Goal: Use online tool/utility: Utilize a website feature to perform a specific function

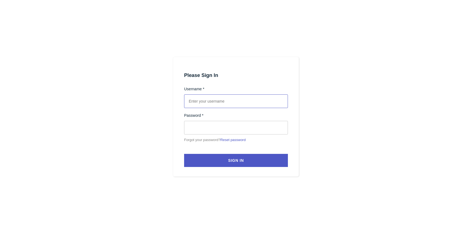
click at [212, 102] on input "text" at bounding box center [236, 101] width 104 height 14
type input "[PERSON_NAME].peersaib"
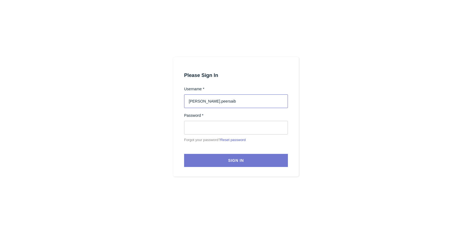
click at [220, 160] on button "Sign In" at bounding box center [236, 160] width 104 height 13
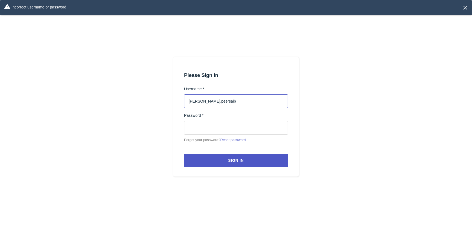
click at [230, 103] on input "[PERSON_NAME].peersaib" at bounding box center [236, 101] width 104 height 14
type input "[PERSON_NAME][EMAIL_ADDRESS][DOMAIN_NAME]"
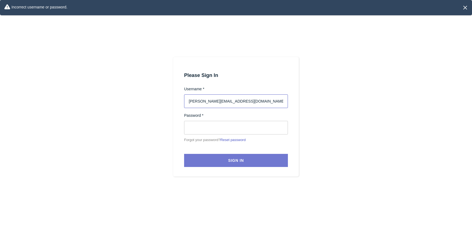
click at [218, 162] on button "Sign In" at bounding box center [236, 160] width 104 height 13
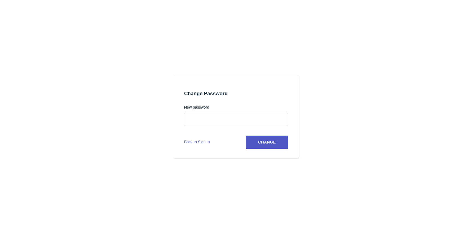
click at [286, 101] on section "Change Password New password Change Back to Sign In" at bounding box center [236, 116] width 126 height 83
click at [272, 141] on span "Change" at bounding box center [267, 142] width 18 height 4
select select
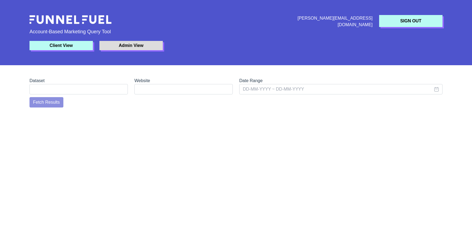
click at [68, 45] on button "Client View" at bounding box center [60, 45] width 63 height 9
click at [65, 18] on img at bounding box center [70, 19] width 82 height 9
click at [259, 89] on input "text" at bounding box center [340, 89] width 203 height 10
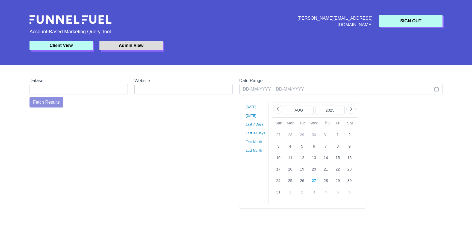
click at [275, 189] on button "31" at bounding box center [278, 192] width 11 height 11
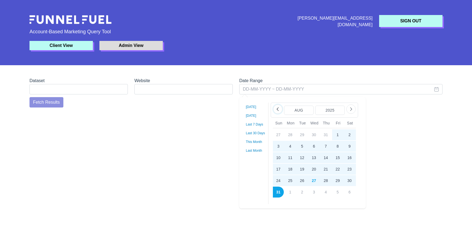
click at [276, 112] on button "button" at bounding box center [277, 109] width 9 height 9
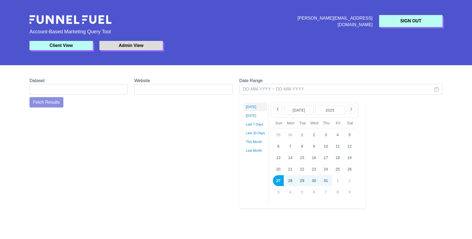
click at [249, 106] on link "[DATE]" at bounding box center [254, 107] width 23 height 9
type input "[DATE] ~ [DATE]"
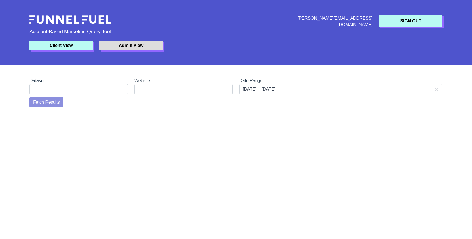
click at [56, 100] on div "Fetch Results" at bounding box center [96, 102] width 140 height 10
click at [54, 46] on button "Client View" at bounding box center [60, 45] width 63 height 9
click at [120, 45] on button "Admin View" at bounding box center [130, 45] width 63 height 9
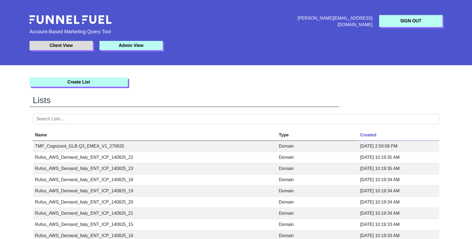
click at [326, 56] on div "[PERSON_NAME][EMAIL_ADDRESS][DOMAIN_NAME] SIGN OUT Account-Based Marketing Quer…" at bounding box center [236, 32] width 472 height 65
click at [71, 25] on div at bounding box center [148, 21] width 245 height 13
click at [70, 43] on button "Client View" at bounding box center [60, 45] width 63 height 9
select select
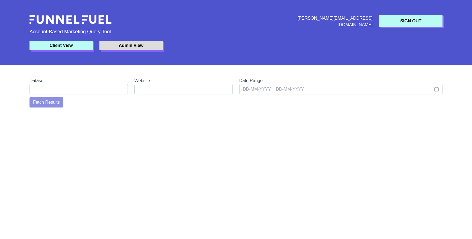
click at [70, 43] on button "Client View" at bounding box center [60, 45] width 63 height 9
click at [61, 31] on span "Account-Based Marketing Query Tool" at bounding box center [235, 31] width 419 height 7
click at [121, 45] on button "Admin View" at bounding box center [130, 45] width 63 height 9
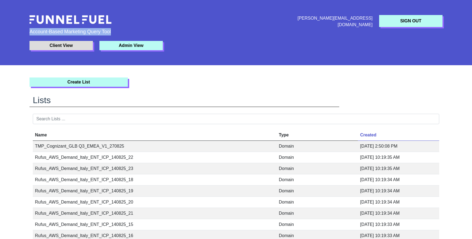
click at [76, 45] on button "Client View" at bounding box center [60, 45] width 63 height 9
select select
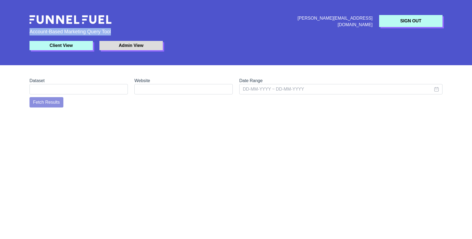
click at [118, 46] on button "Admin View" at bounding box center [130, 45] width 63 height 9
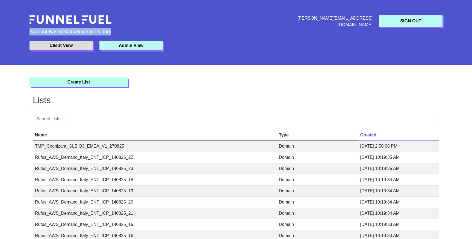
click at [68, 22] on img at bounding box center [70, 19] width 82 height 9
click at [60, 44] on button "Client View" at bounding box center [60, 45] width 63 height 9
select select
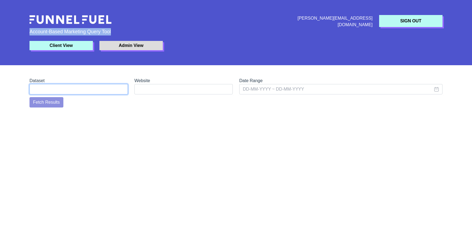
click at [79, 90] on select "URLs Companies" at bounding box center [78, 89] width 98 height 10
select select "companies"
click at [29, 84] on select "URLs Companies" at bounding box center [78, 89] width 98 height 10
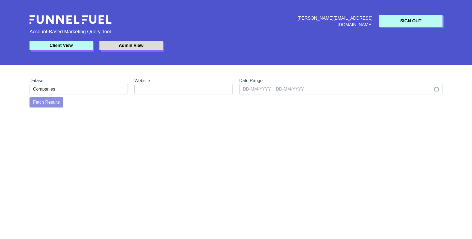
click at [46, 102] on div "Fetch Results" at bounding box center [96, 102] width 140 height 10
click at [192, 87] on select "[DOMAIN_NAME] [DOMAIN_NAME] [DOMAIN_NAME] [DOMAIN_NAME] [DOMAIN_NAME] [DOMAIN_N…" at bounding box center [183, 89] width 98 height 10
select select "[DOMAIN_NAME]"
click at [134, 84] on select "[DOMAIN_NAME] [DOMAIN_NAME] [DOMAIN_NAME] [DOMAIN_NAME] [DOMAIN_NAME] [DOMAIN_N…" at bounding box center [183, 89] width 98 height 10
click at [250, 85] on input "text" at bounding box center [340, 89] width 203 height 10
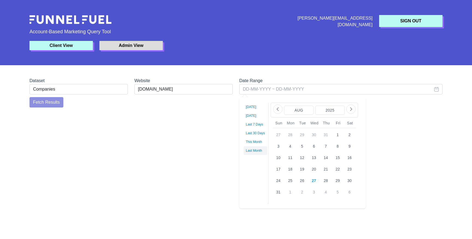
click at [254, 147] on link "Last Month" at bounding box center [254, 150] width 23 height 9
type input "[DATE] ~ [DATE]"
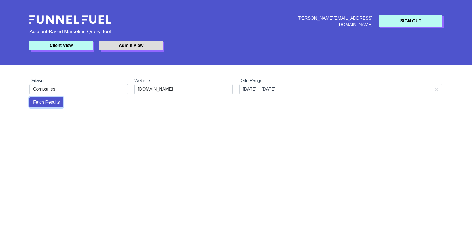
click at [32, 99] on button "Fetch Results" at bounding box center [46, 102] width 34 height 10
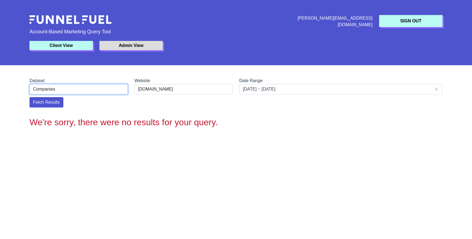
click at [69, 89] on select "URLs Companies" at bounding box center [78, 89] width 98 height 10
select select "urls"
click at [29, 84] on select "URLs Companies" at bounding box center [78, 89] width 98 height 10
click at [52, 103] on span "Fetch Results" at bounding box center [46, 102] width 27 height 5
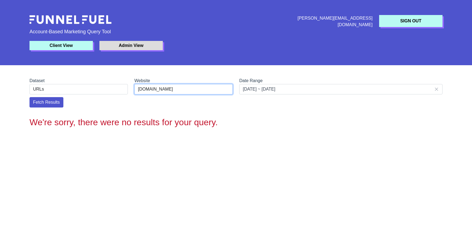
click at [148, 87] on select "[DOMAIN_NAME] [DOMAIN_NAME] [DOMAIN_NAME] [DOMAIN_NAME] [DOMAIN_NAME] [DOMAIN_N…" at bounding box center [183, 89] width 98 height 10
select select "[DOMAIN_NAME]"
click at [134, 84] on select "[DOMAIN_NAME] [DOMAIN_NAME] [DOMAIN_NAME] [DOMAIN_NAME] [DOMAIN_NAME] [DOMAIN_N…" at bounding box center [183, 89] width 98 height 10
click at [47, 102] on span "Fetch Results" at bounding box center [46, 102] width 27 height 5
click at [269, 90] on input "[DATE] ~ [DATE]" at bounding box center [340, 89] width 203 height 10
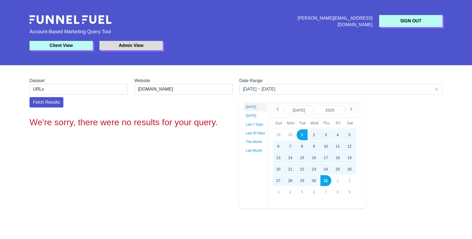
click at [249, 106] on link "[DATE]" at bounding box center [254, 107] width 23 height 9
type input "[DATE] ~ [DATE]"
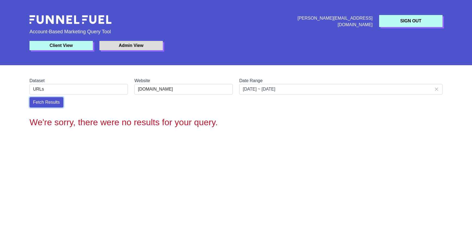
click at [42, 100] on span "Fetch Results" at bounding box center [46, 102] width 27 height 5
click at [138, 44] on button "Admin View" at bounding box center [130, 45] width 63 height 9
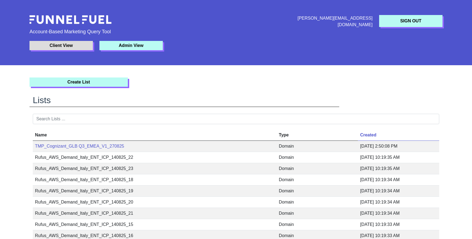
click at [83, 144] on td "TMP_Cognizant_GLB Q3_EMEA_V1_270825" at bounding box center [155, 146] width 244 height 11
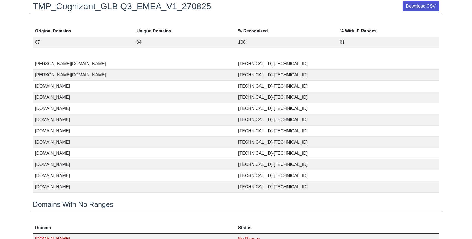
scroll to position [3181, 0]
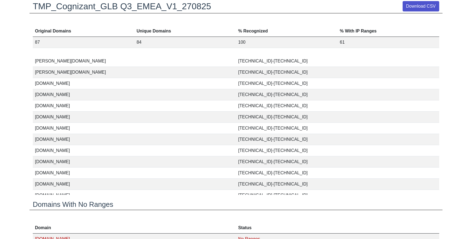
click at [46, 136] on td "[DOMAIN_NAME]" at bounding box center [134, 139] width 203 height 11
copy td "[DOMAIN_NAME]"
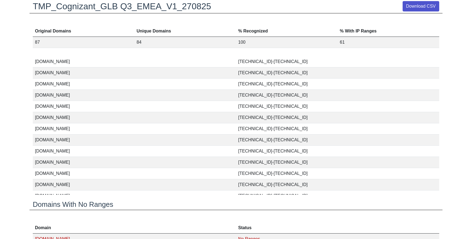
click at [257, 63] on td "[TECHNICAL_ID]-[TECHNICAL_ID]" at bounding box center [337, 61] width 203 height 11
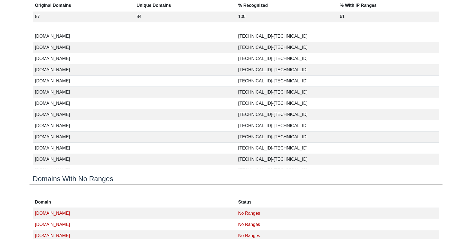
scroll to position [2622, 0]
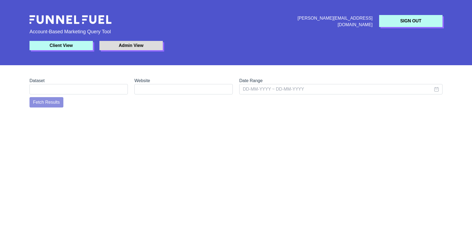
select select
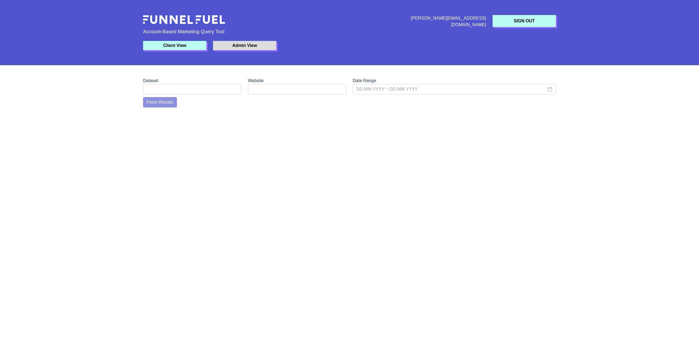
select select
click at [169, 47] on button "Client View" at bounding box center [174, 45] width 63 height 9
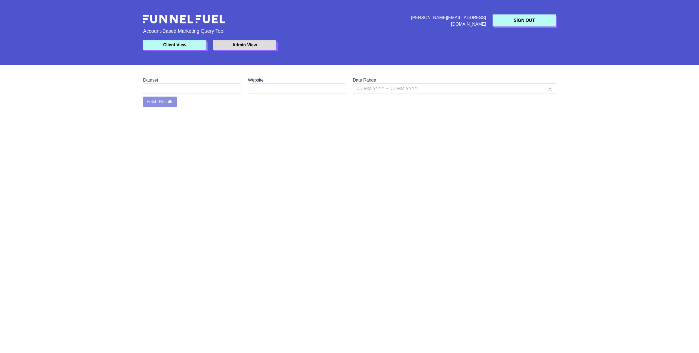
click at [169, 47] on button "Client View" at bounding box center [174, 44] width 63 height 9
click at [158, 100] on div "Fetch Results" at bounding box center [210, 102] width 140 height 10
click at [234, 46] on button "Admin View" at bounding box center [244, 45] width 63 height 9
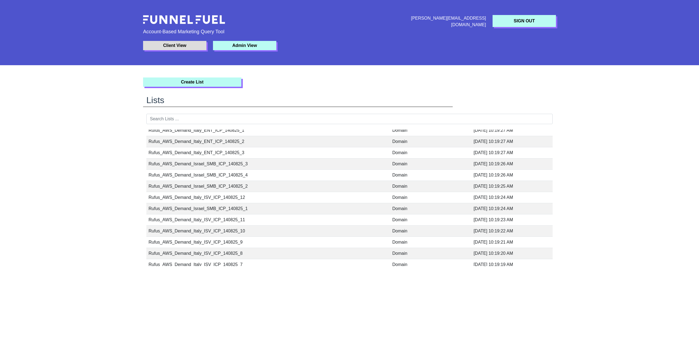
scroll to position [253, 0]
click at [178, 46] on button "Client View" at bounding box center [174, 45] width 63 height 9
select select
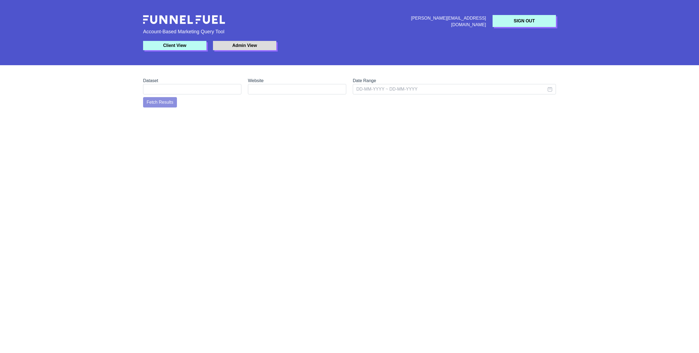
click at [237, 45] on button "Admin View" at bounding box center [244, 45] width 63 height 9
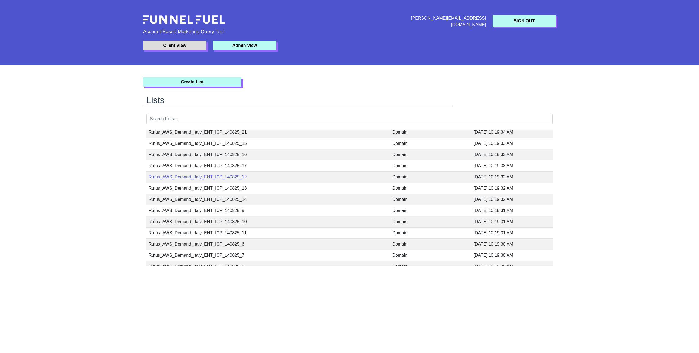
scroll to position [91, 0]
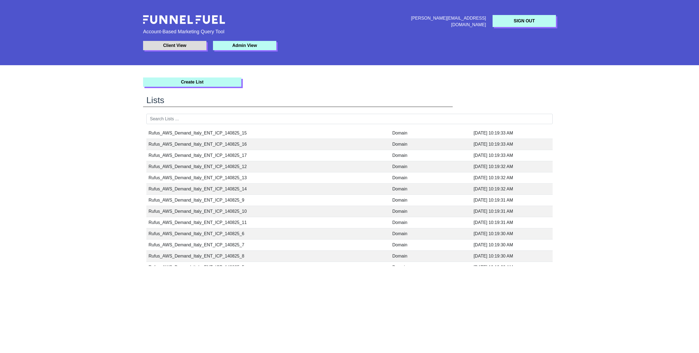
click at [163, 44] on button "Client View" at bounding box center [174, 45] width 63 height 9
select select
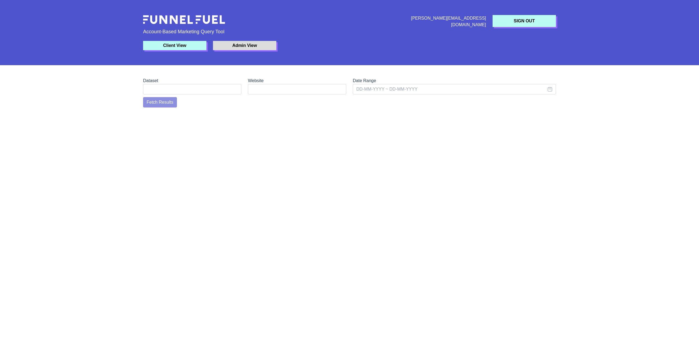
drag, startPoint x: 231, startPoint y: 46, endPoint x: 230, endPoint y: 49, distance: 3.2
click at [231, 46] on button "Admin View" at bounding box center [244, 45] width 63 height 9
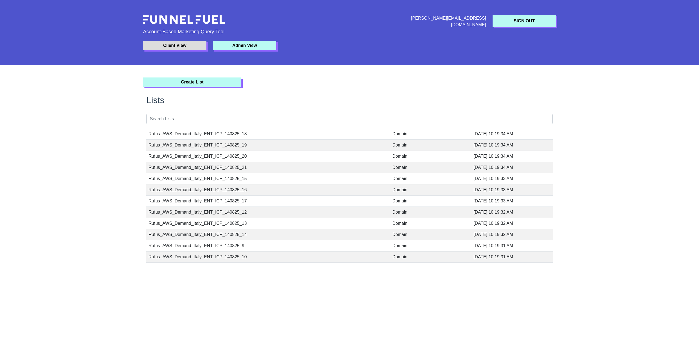
scroll to position [0, 0]
click at [67, 97] on div "hussein.peersaib@funnelfuel.io SIGN OUT Account-Based Marketing Query Tool Clie…" at bounding box center [349, 133] width 699 height 266
click at [159, 19] on img at bounding box center [184, 19] width 82 height 9
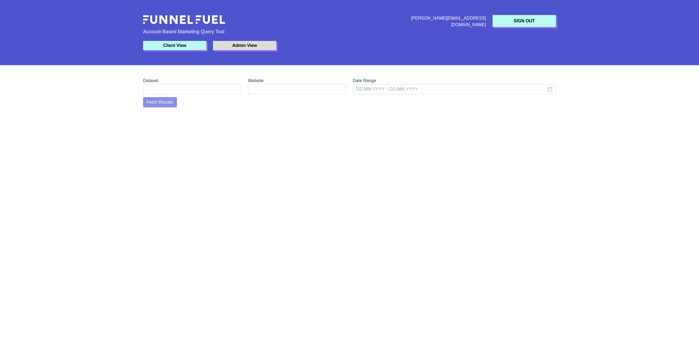
select select
